Goal: Transaction & Acquisition: Purchase product/service

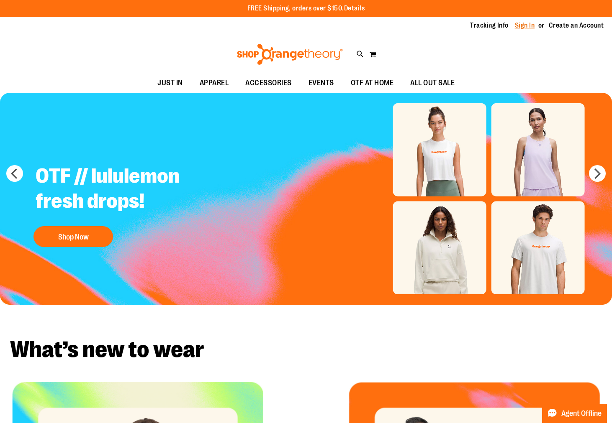
click at [518, 26] on link "Sign In" at bounding box center [525, 25] width 20 height 9
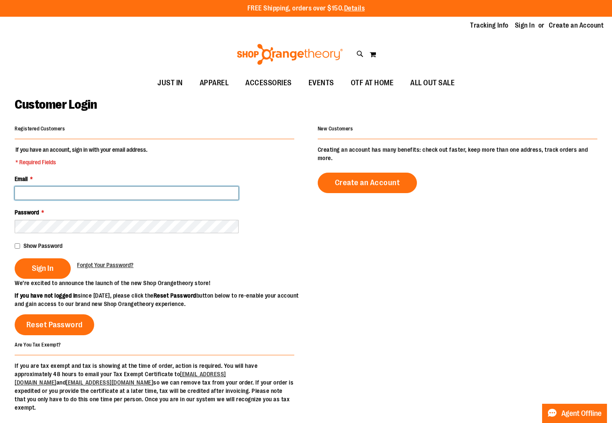
click at [42, 197] on input "Email *" at bounding box center [127, 193] width 224 height 13
type input "**********"
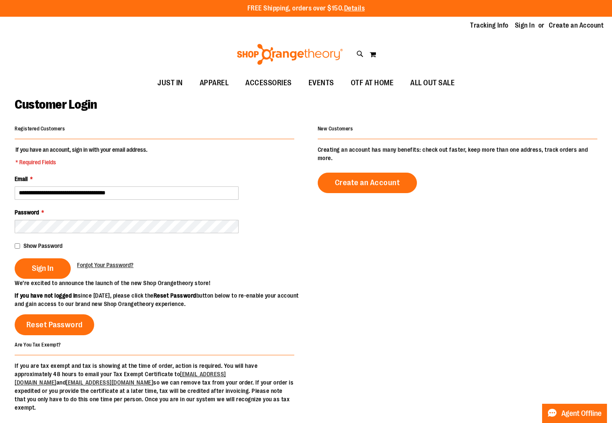
click at [37, 258] on fieldset "**********" at bounding box center [154, 212] width 279 height 133
click at [37, 265] on span "Sign In" at bounding box center [43, 268] width 22 height 9
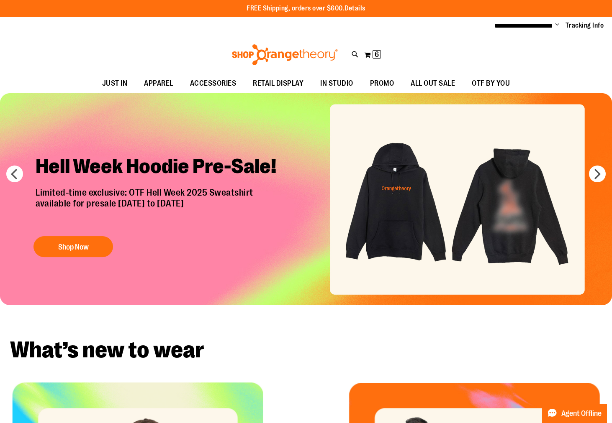
click at [481, 213] on img "Slide 1 of 7" at bounding box center [306, 199] width 612 height 213
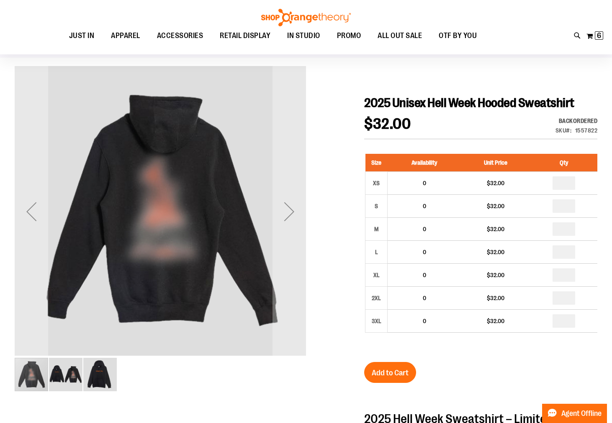
scroll to position [64, 0]
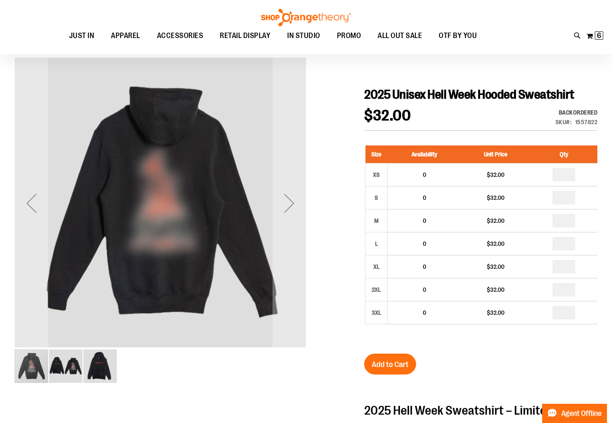
click at [73, 368] on img "image 2 of 3" at bounding box center [65, 366] width 33 height 33
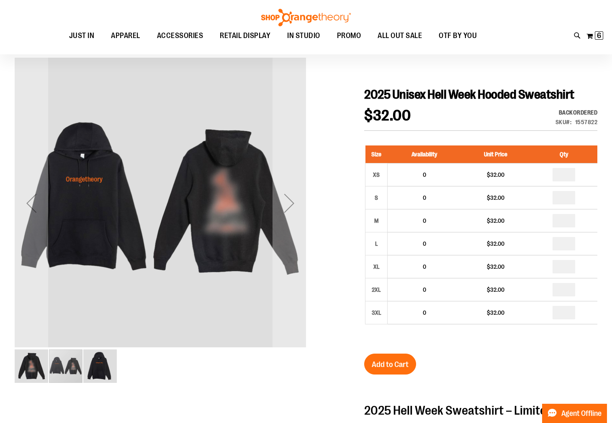
click at [205, 373] on div "carousel" at bounding box center [160, 366] width 291 height 35
click at [38, 366] on img "image 1 of 3" at bounding box center [31, 366] width 33 height 33
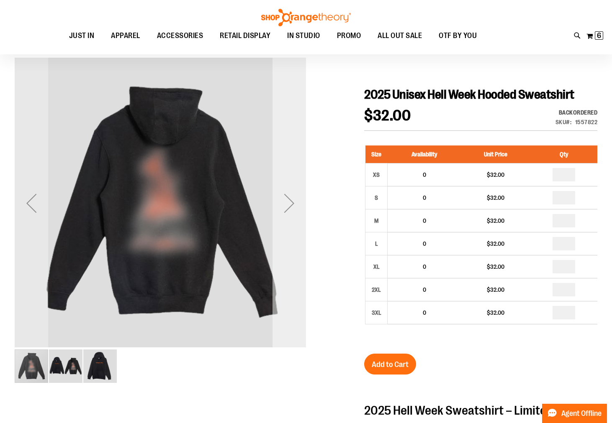
click at [297, 198] on div "Next" at bounding box center [288, 203] width 33 height 33
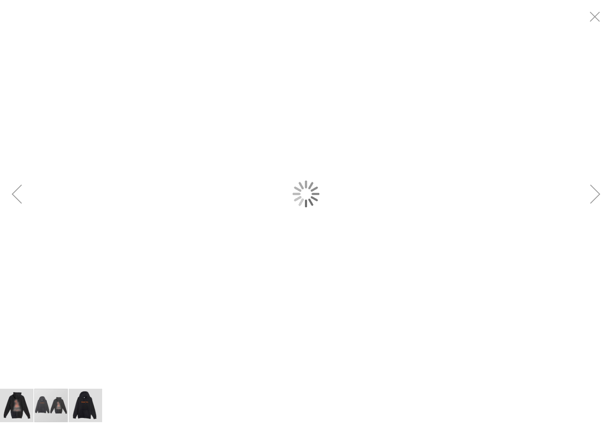
scroll to position [0, 0]
